Goal: Transaction & Acquisition: Obtain resource

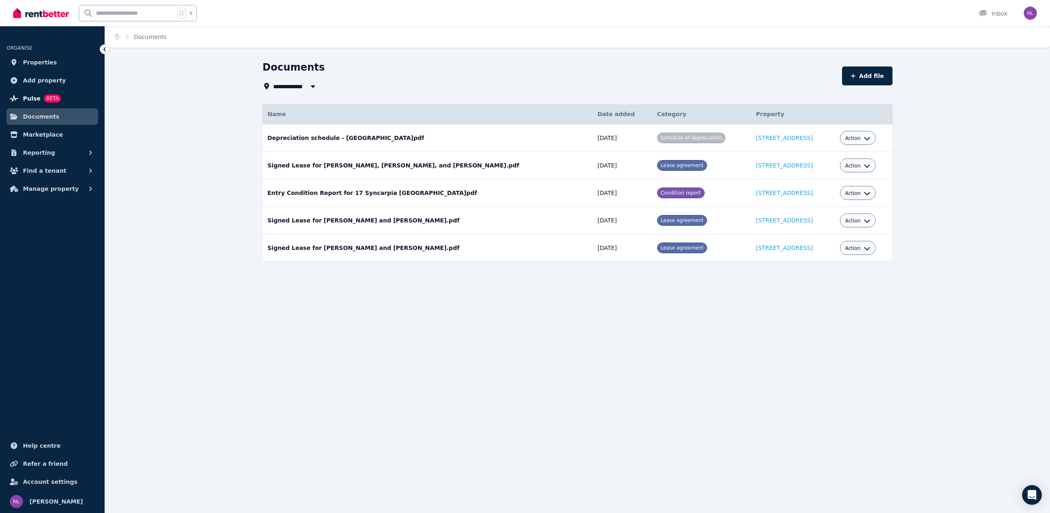
click at [37, 97] on span "Pulse" at bounding box center [32, 99] width 18 height 10
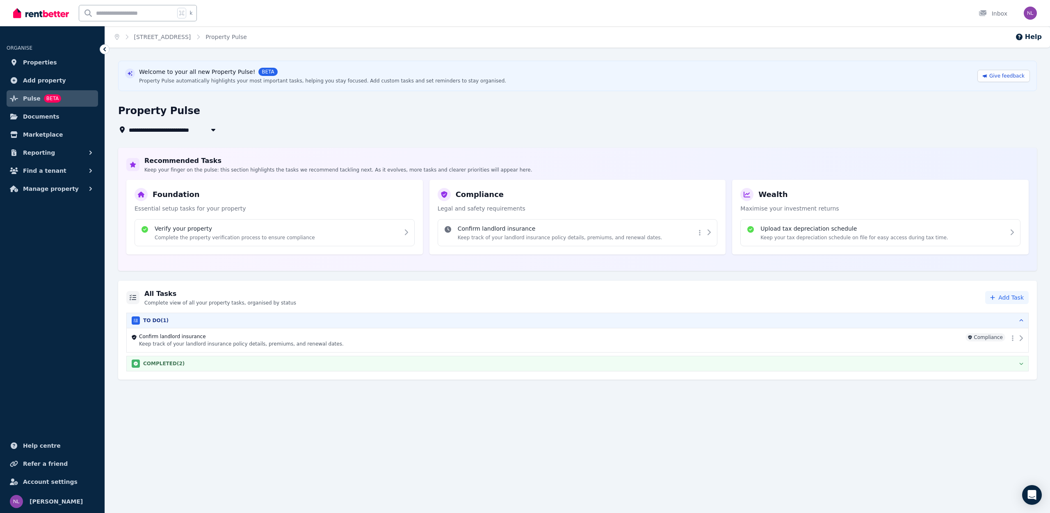
click at [1021, 363] on icon "button" at bounding box center [1022, 363] width 4 height 7
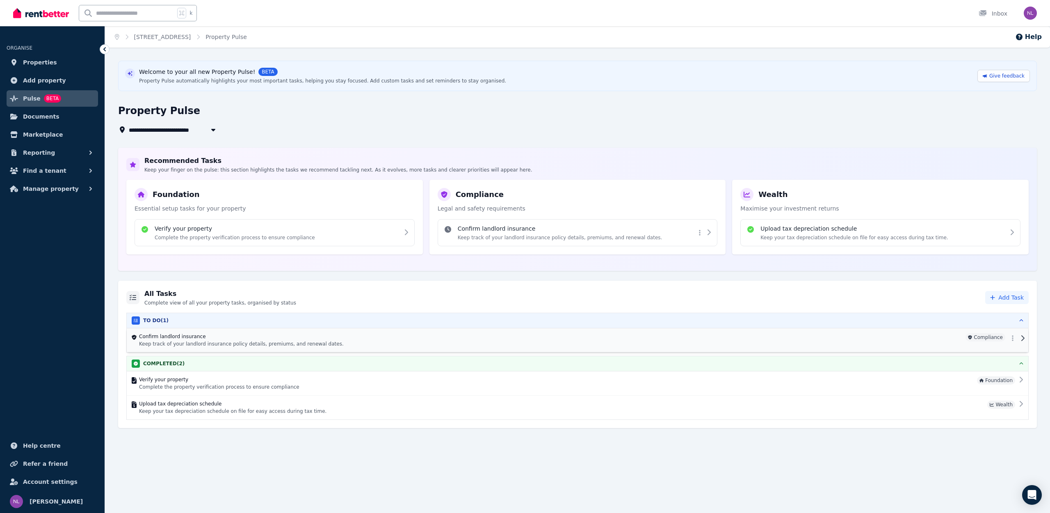
click at [1025, 337] on icon at bounding box center [1022, 338] width 5 height 7
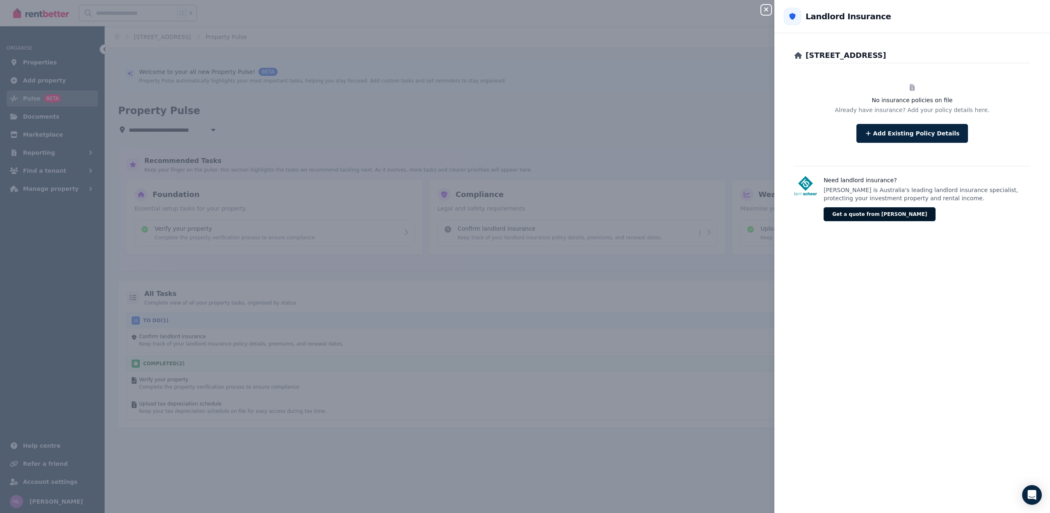
click at [863, 213] on button "Get a quote from [PERSON_NAME]" at bounding box center [880, 214] width 112 height 14
click at [704, 123] on div "Close panel Back to Landlord Insurance 17 Syncarpia St, Marsden Park No insuran…" at bounding box center [525, 256] width 1050 height 513
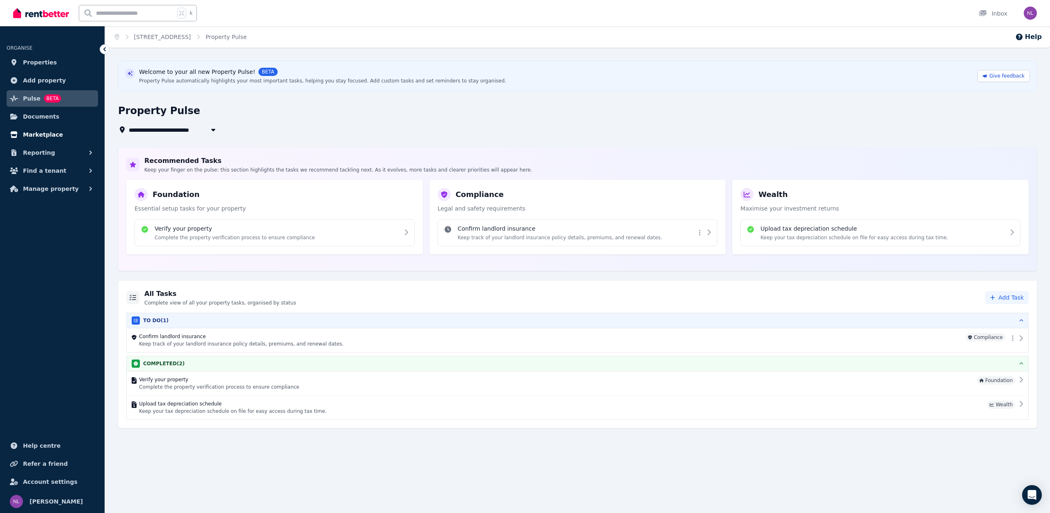
click at [51, 134] on span "Marketplace" at bounding box center [43, 135] width 40 height 10
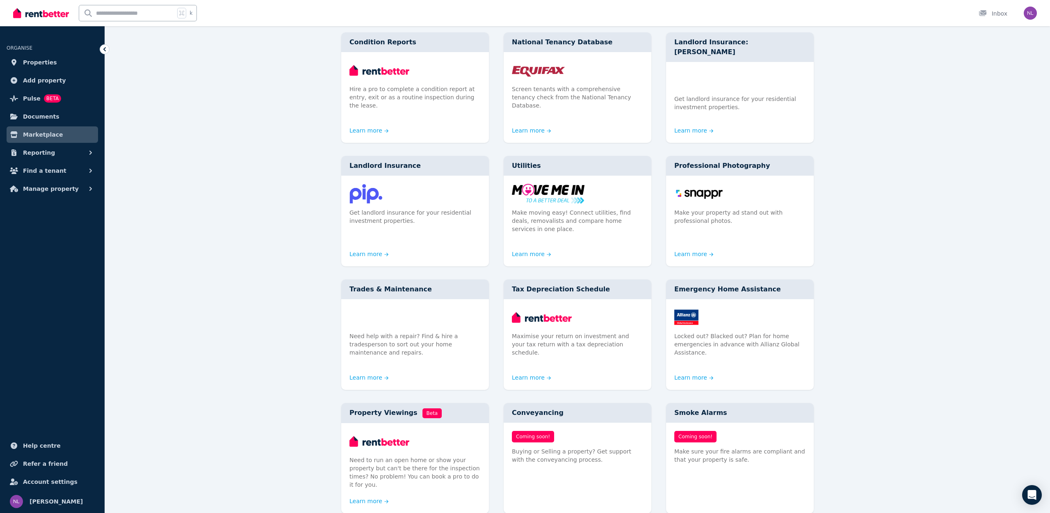
scroll to position [91, 0]
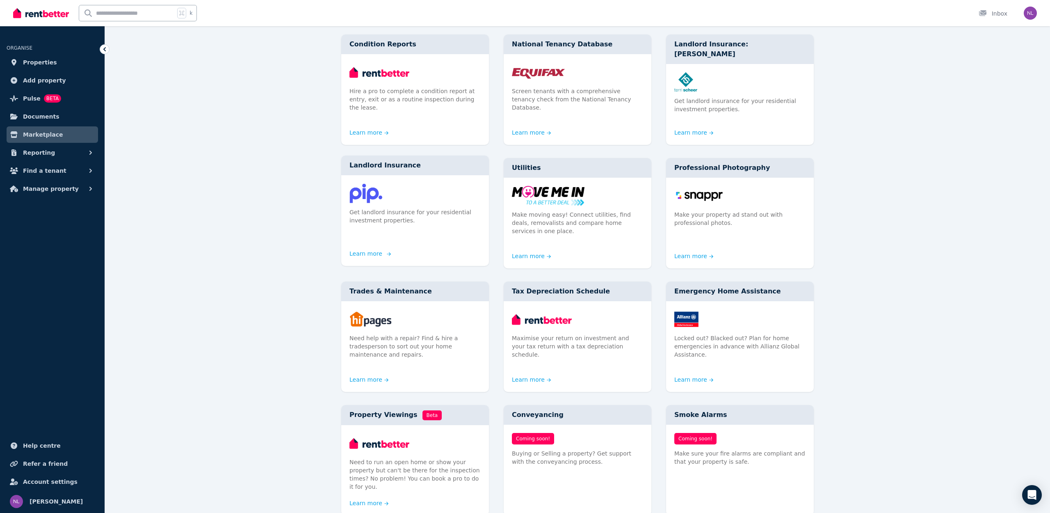
click at [378, 249] on link "Learn more" at bounding box center [369, 253] width 39 height 8
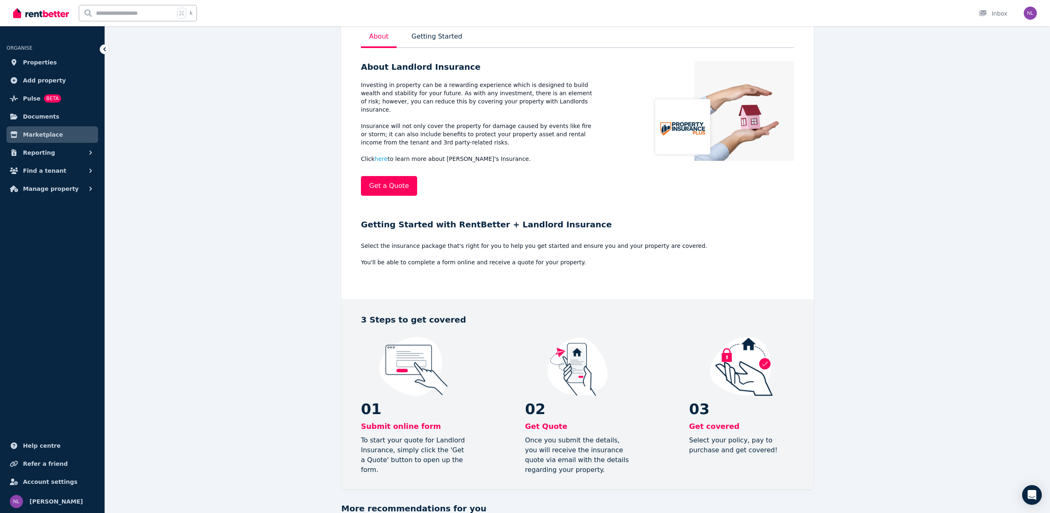
scroll to position [168, 0]
click at [384, 175] on link "Get a Quote" at bounding box center [389, 185] width 56 height 20
